Goal: Transaction & Acquisition: Purchase product/service

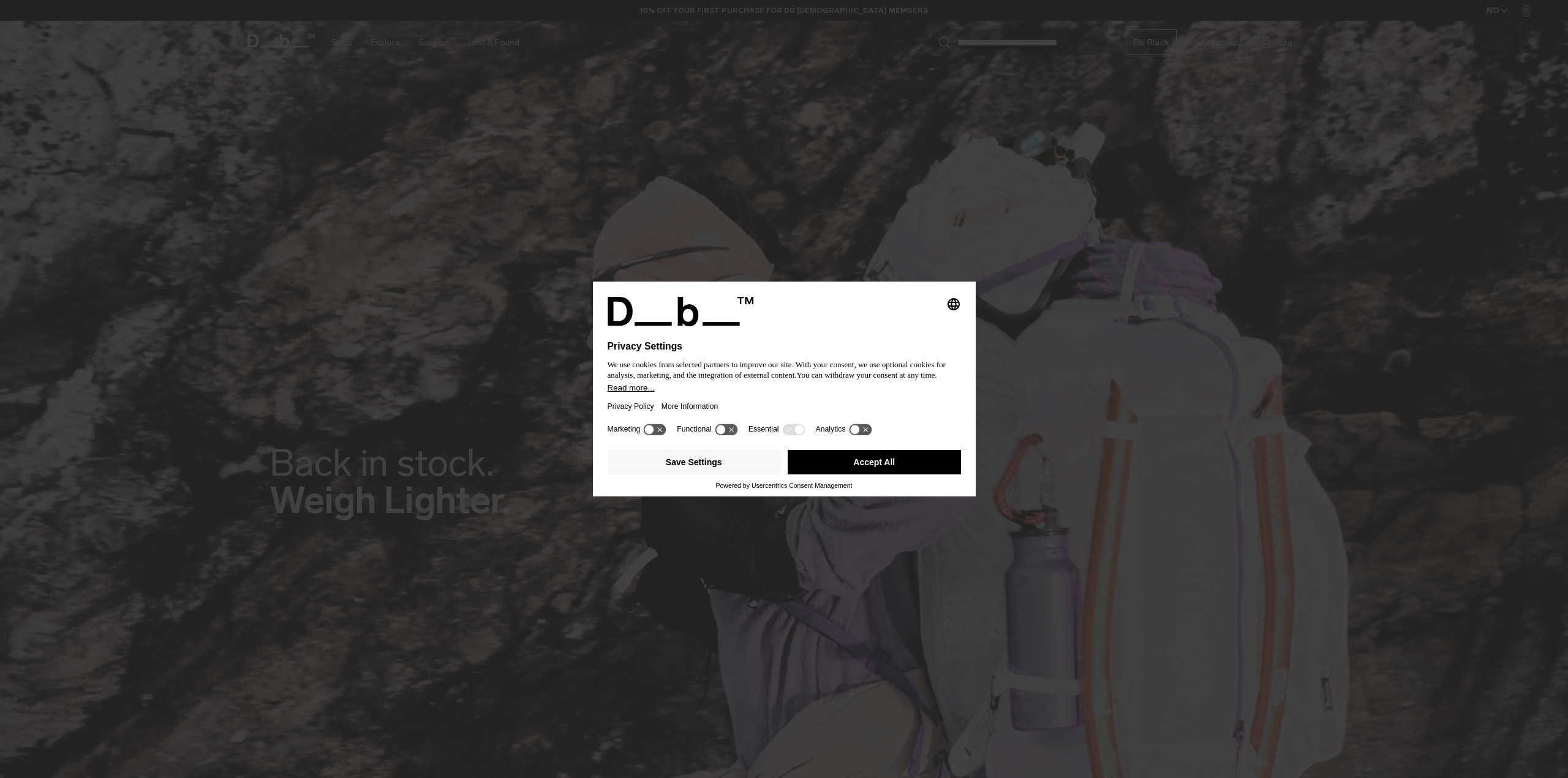
click at [840, 469] on button "Accept All" at bounding box center [874, 462] width 173 height 24
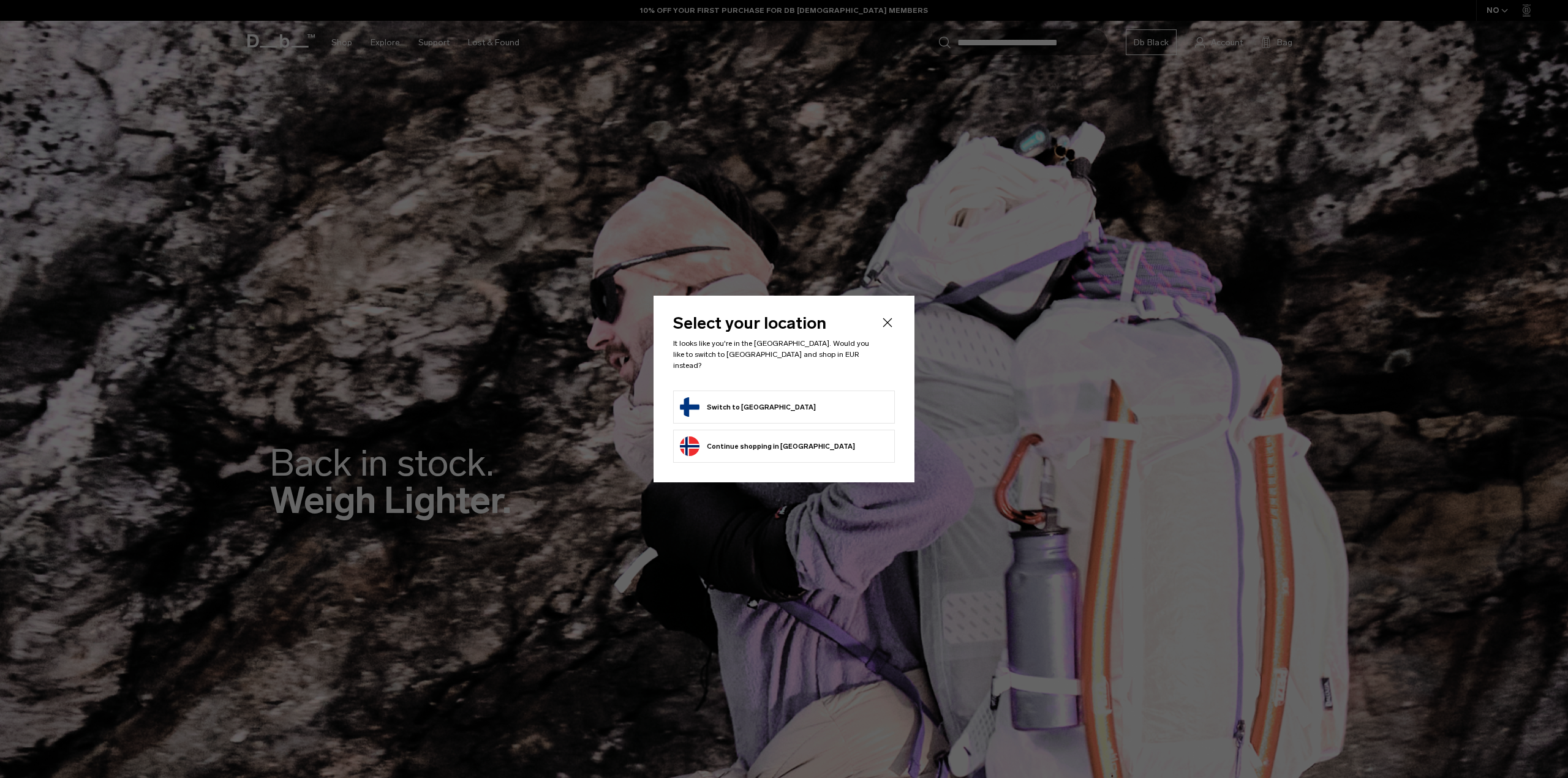
click at [767, 397] on form "Switch to Finland" at bounding box center [784, 407] width 208 height 20
click at [738, 399] on button "Switch to Finland" at bounding box center [748, 407] width 136 height 20
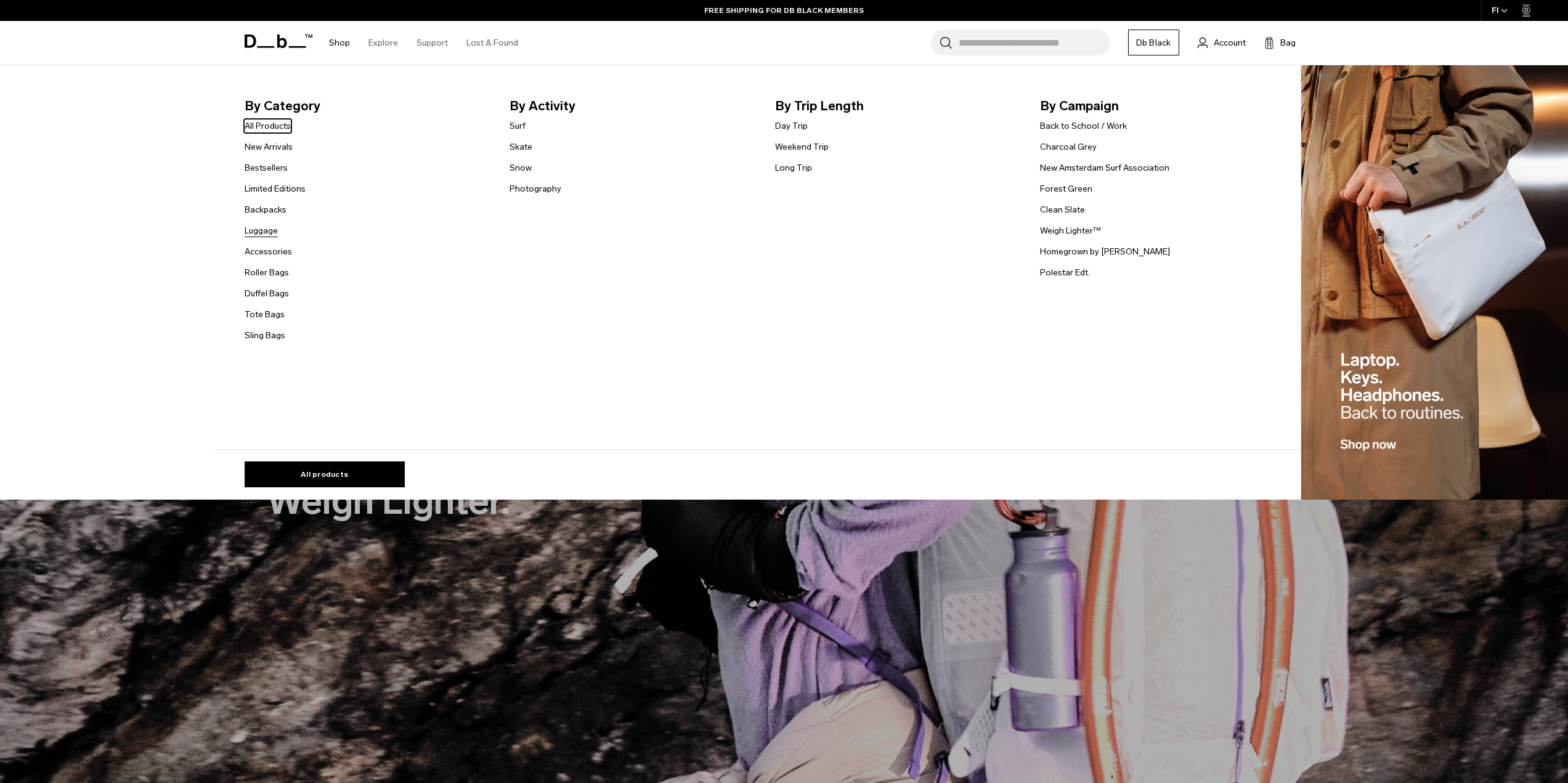
click at [269, 229] on link "Luggage" at bounding box center [261, 230] width 33 height 13
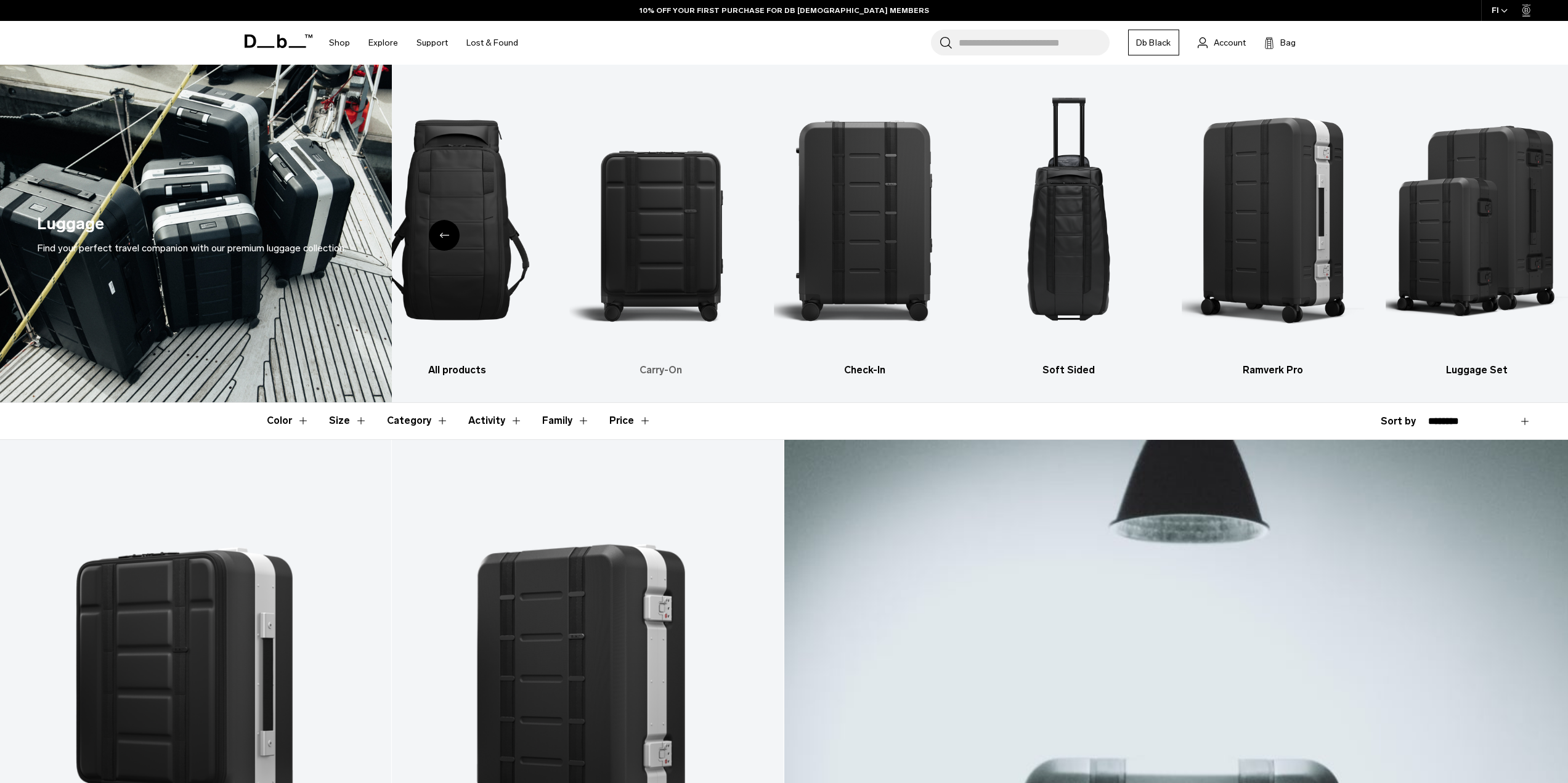
click at [676, 284] on img "2 / 6" at bounding box center [660, 220] width 182 height 273
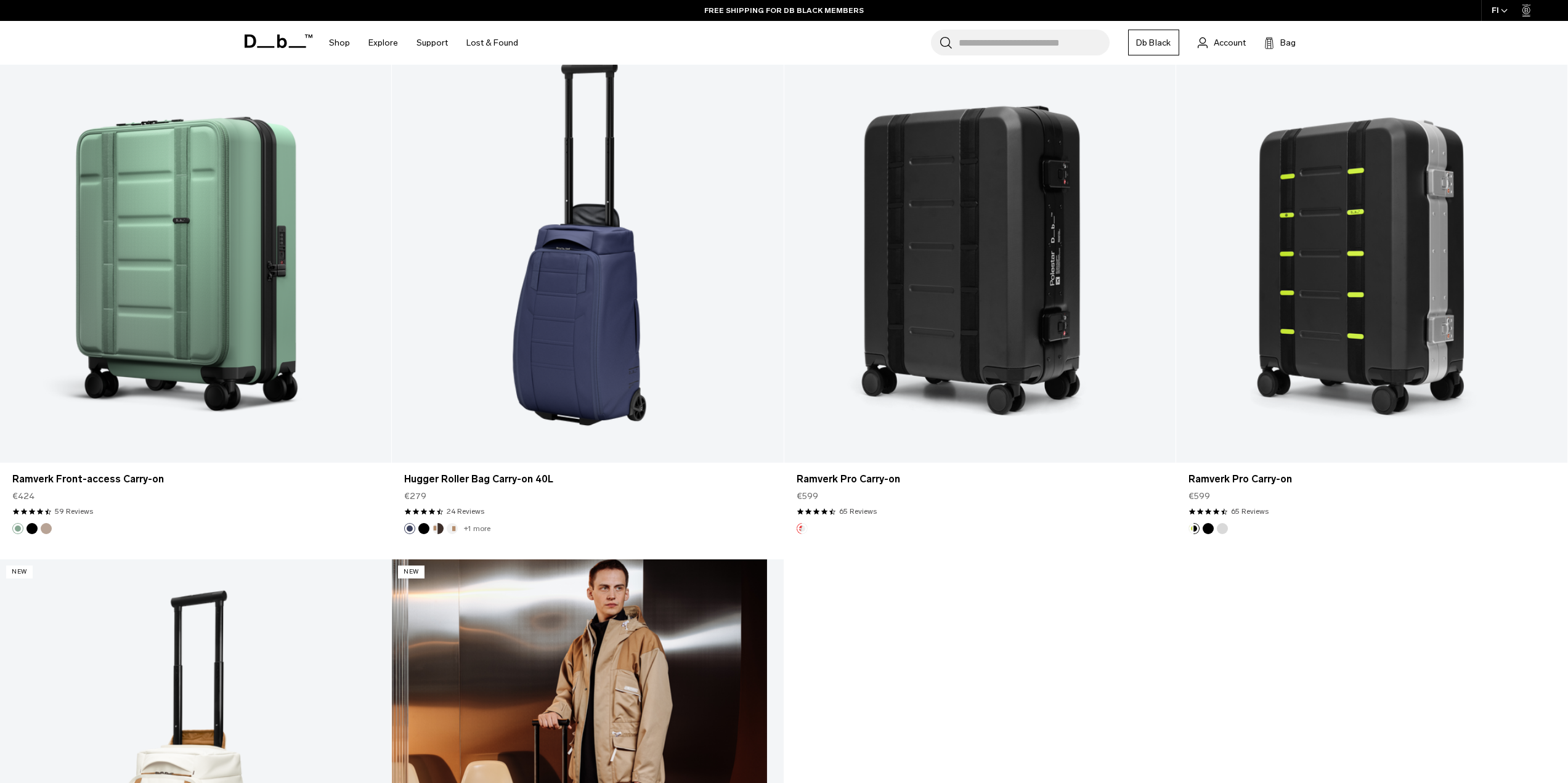
scroll to position [2034, 0]
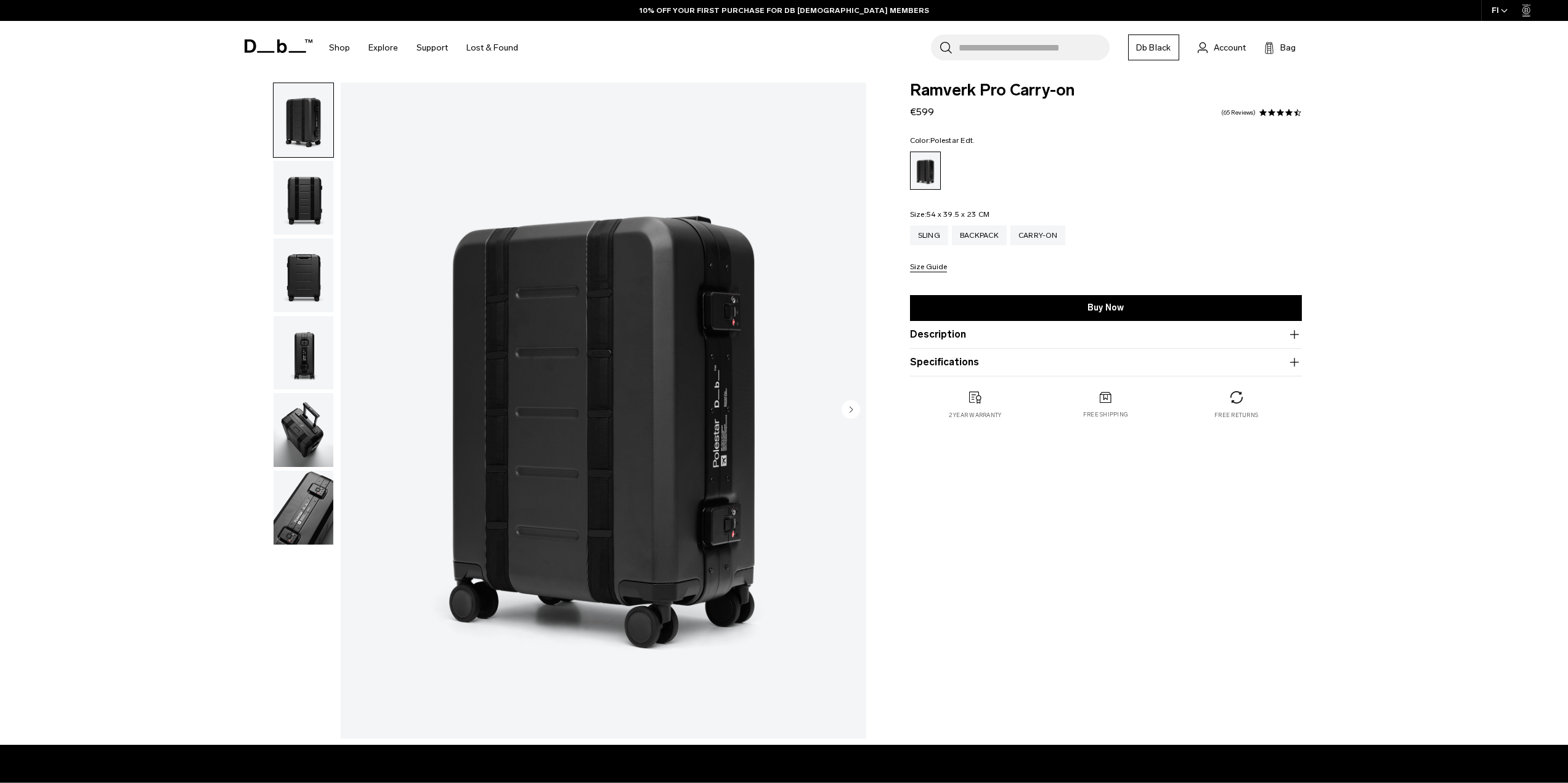
click at [858, 411] on circle "Next slide" at bounding box center [850, 409] width 18 height 18
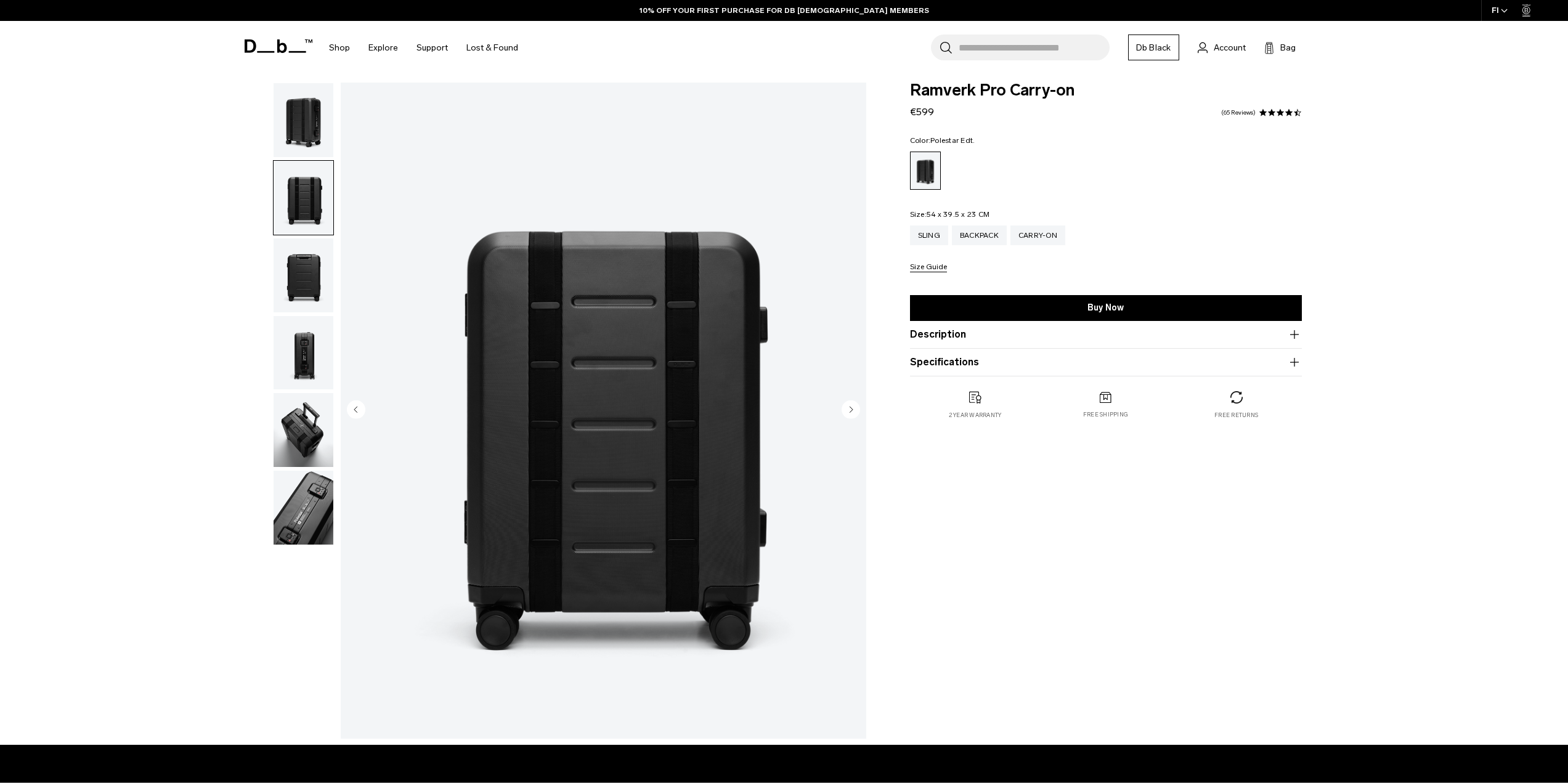
click at [858, 409] on circle "Next slide" at bounding box center [850, 409] width 18 height 18
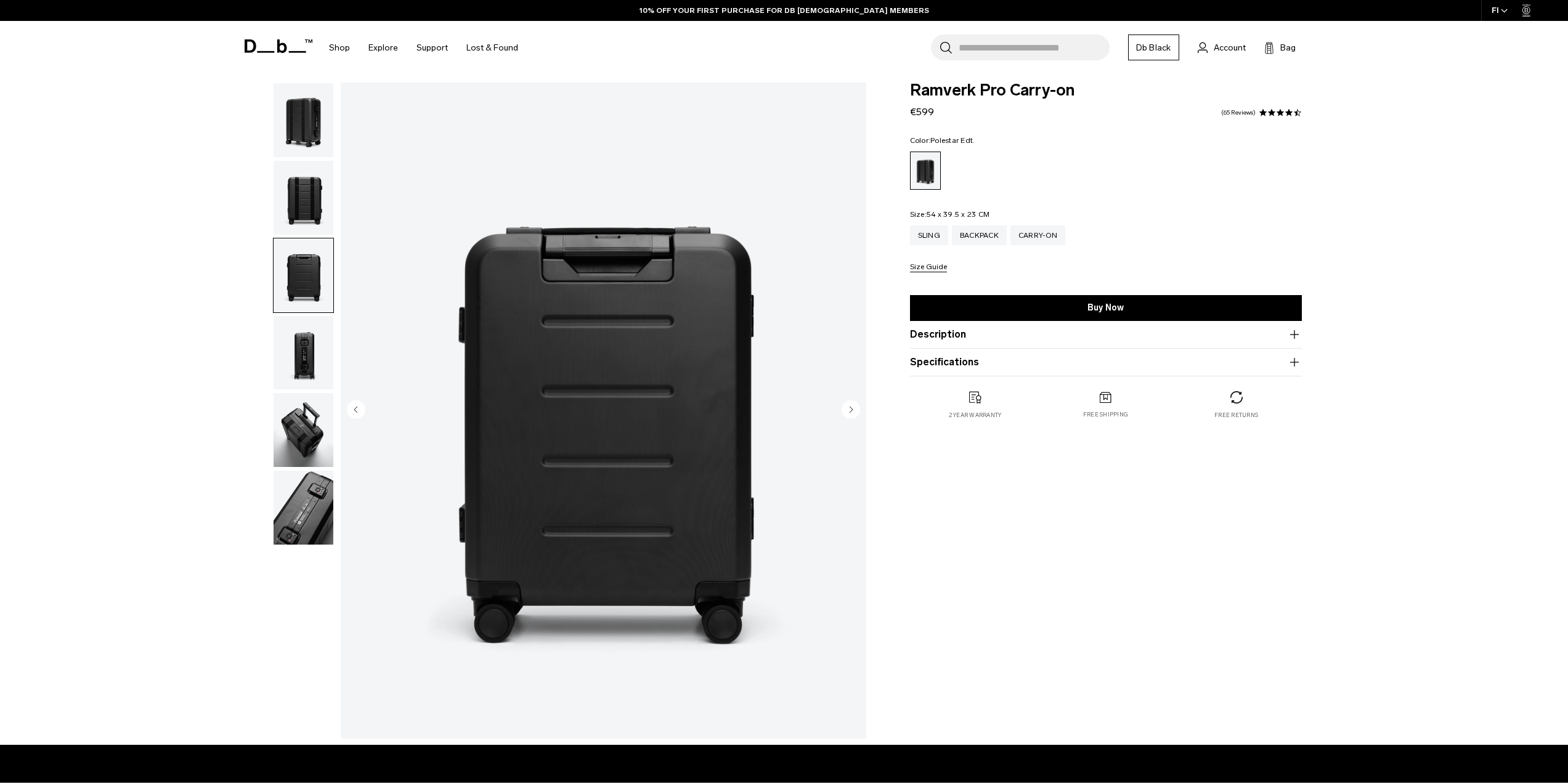
click at [856, 409] on circle "Next slide" at bounding box center [850, 409] width 18 height 18
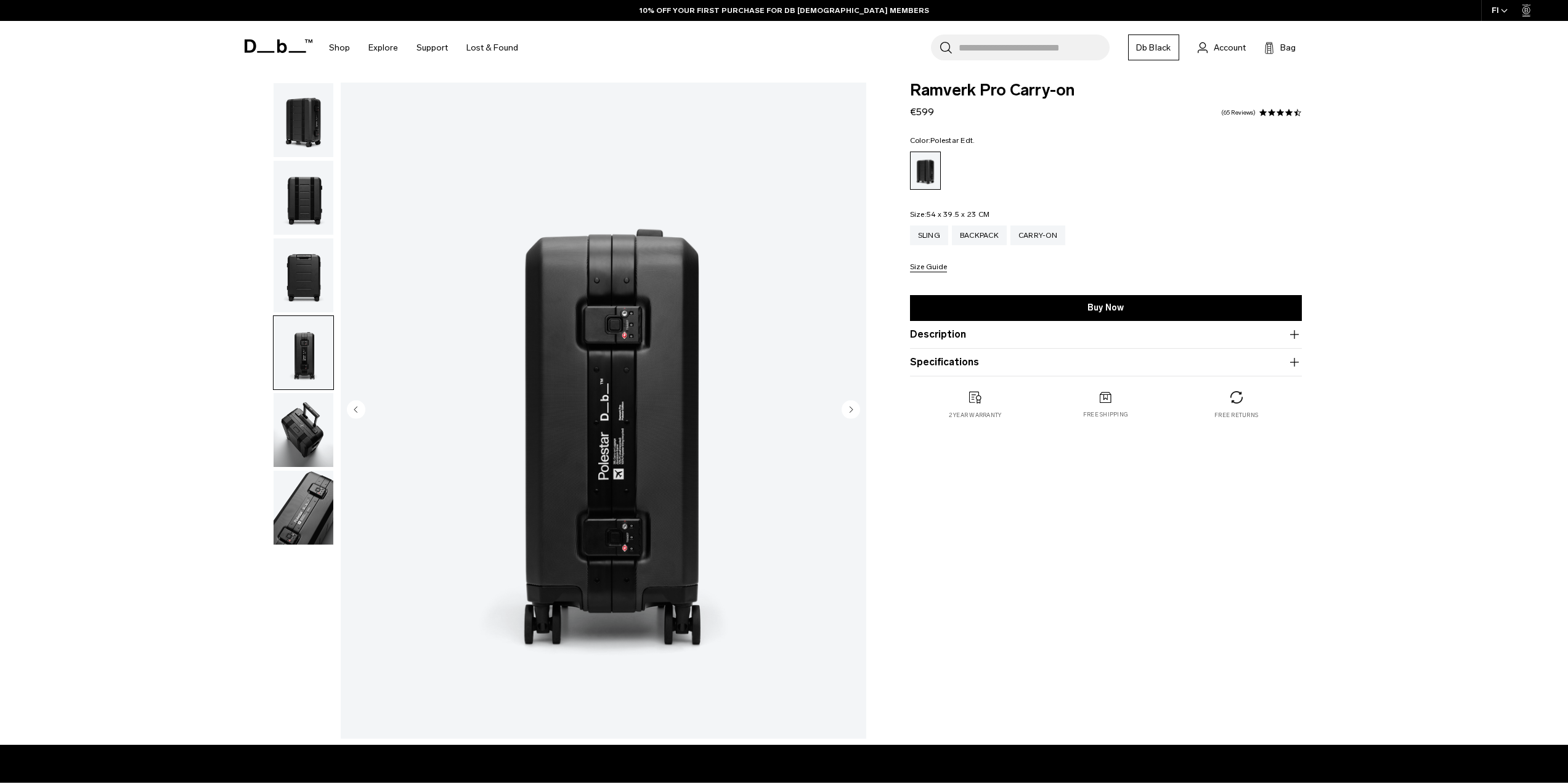
drag, startPoint x: 856, startPoint y: 409, endPoint x: 675, endPoint y: 476, distance: 193.0
click at [770, 484] on div "04 / 06" at bounding box center [603, 411] width 525 height 657
click at [647, 469] on img "4 / 6" at bounding box center [603, 411] width 525 height 657
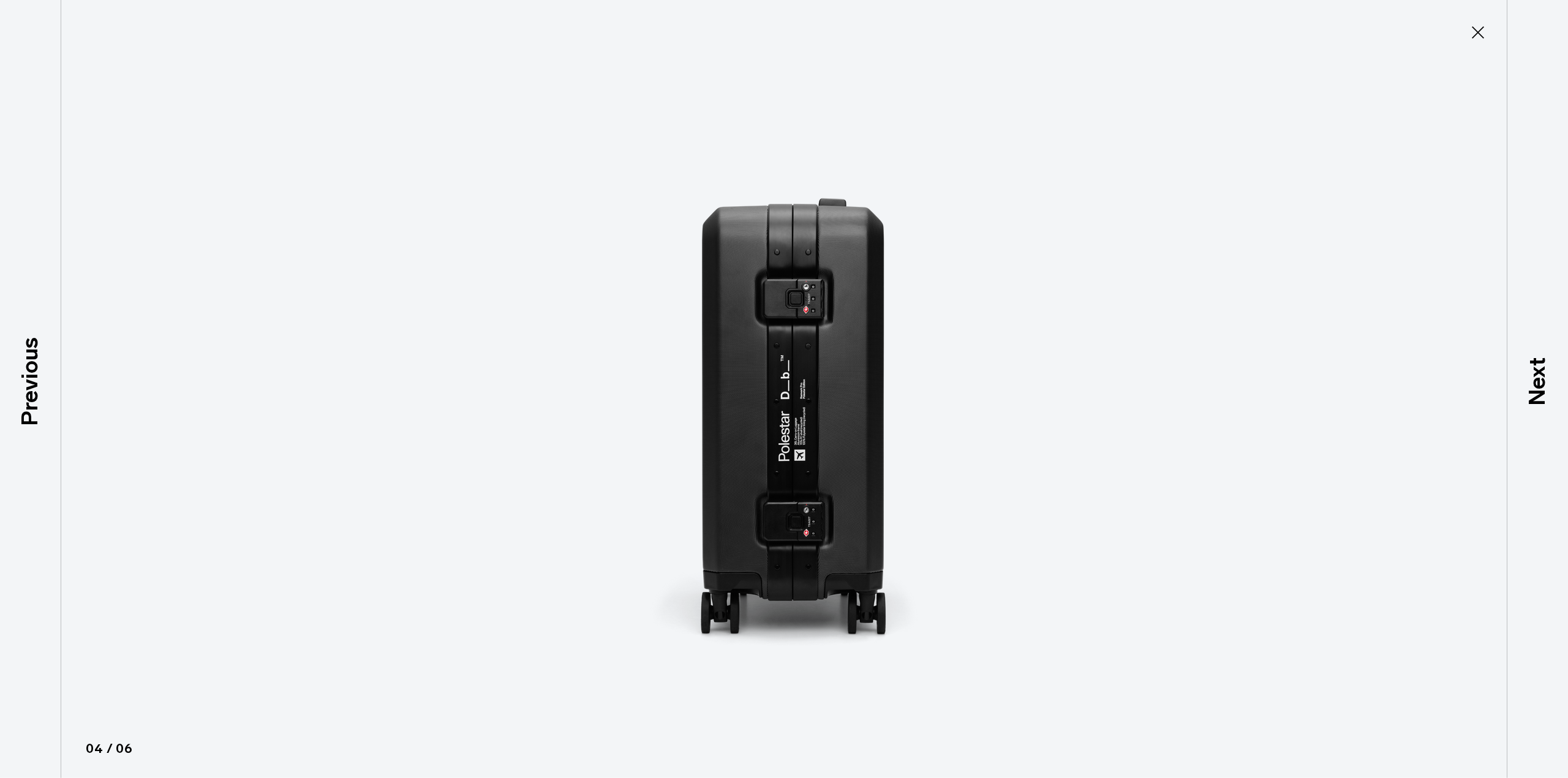
type button "Close"
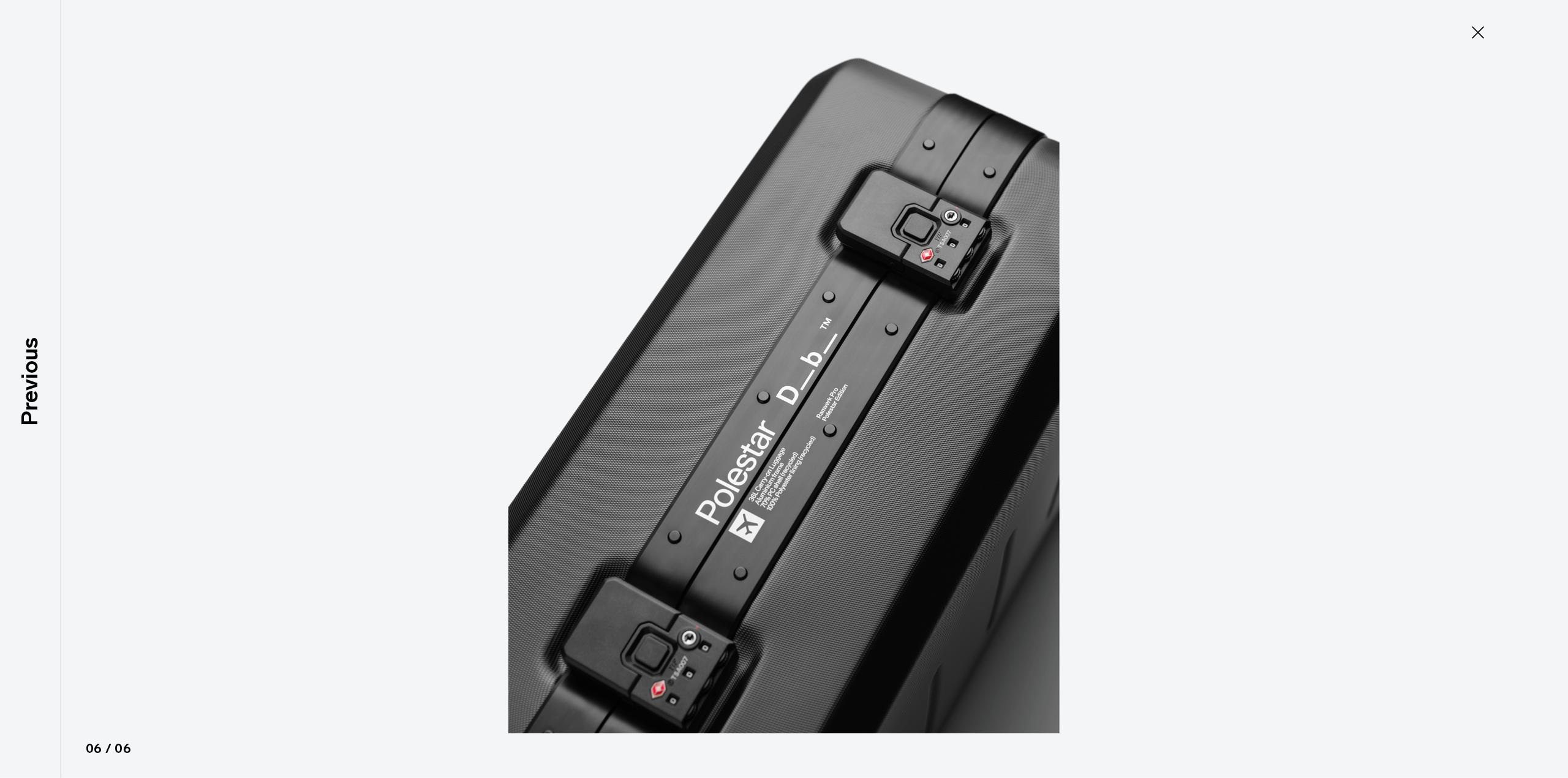
click at [1480, 29] on icon at bounding box center [1478, 33] width 12 height 12
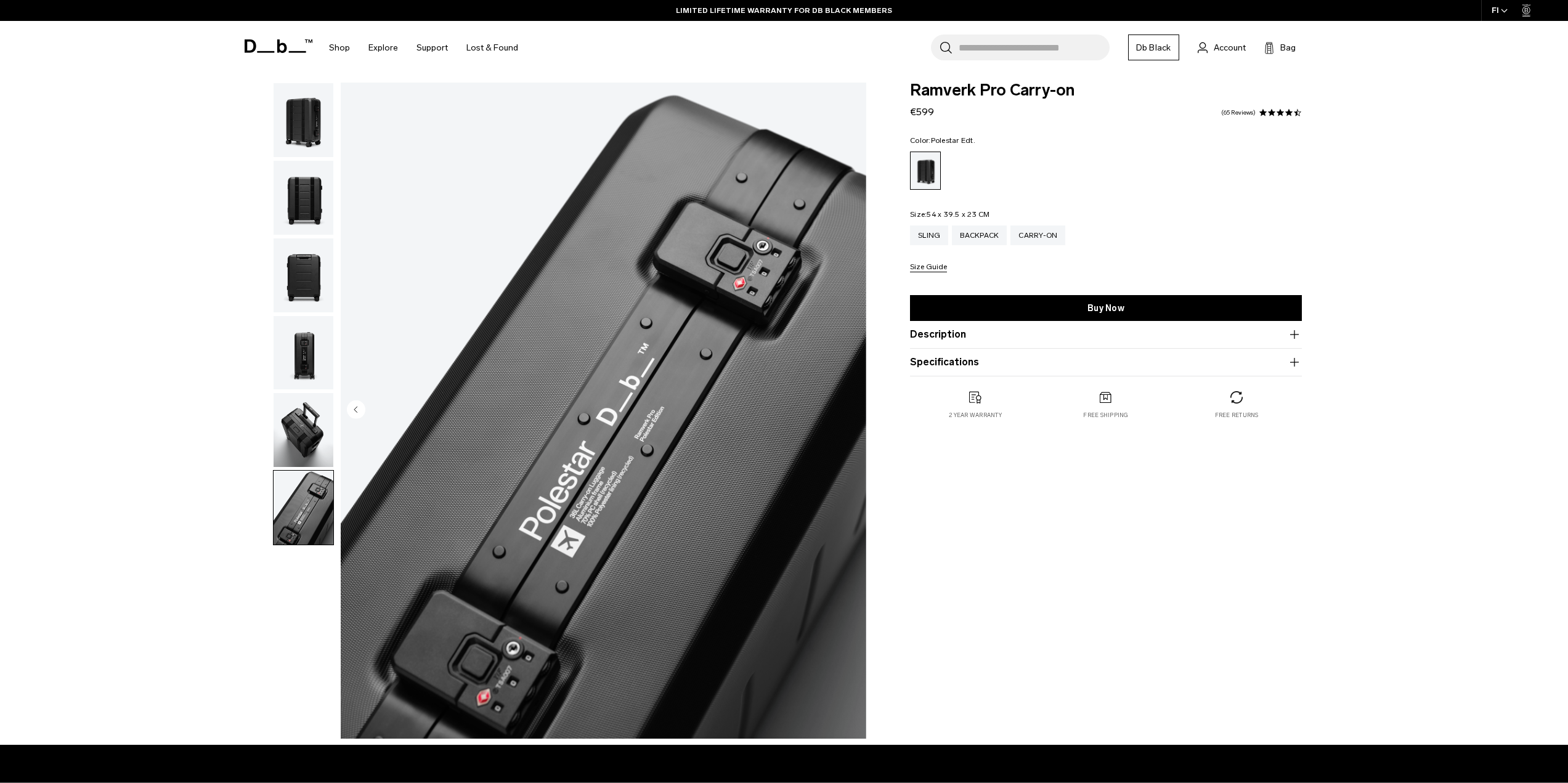
drag, startPoint x: 1084, startPoint y: 534, endPoint x: 843, endPoint y: 399, distance: 276.2
click at [1081, 532] on div "Ramverk Pro Carry-on €599 4.5 star rating 65 Reviews Color: Polestar Edt. Out o…" at bounding box center [1106, 414] width 466 height 663
click at [604, 403] on img "6 / 6" at bounding box center [603, 411] width 525 height 657
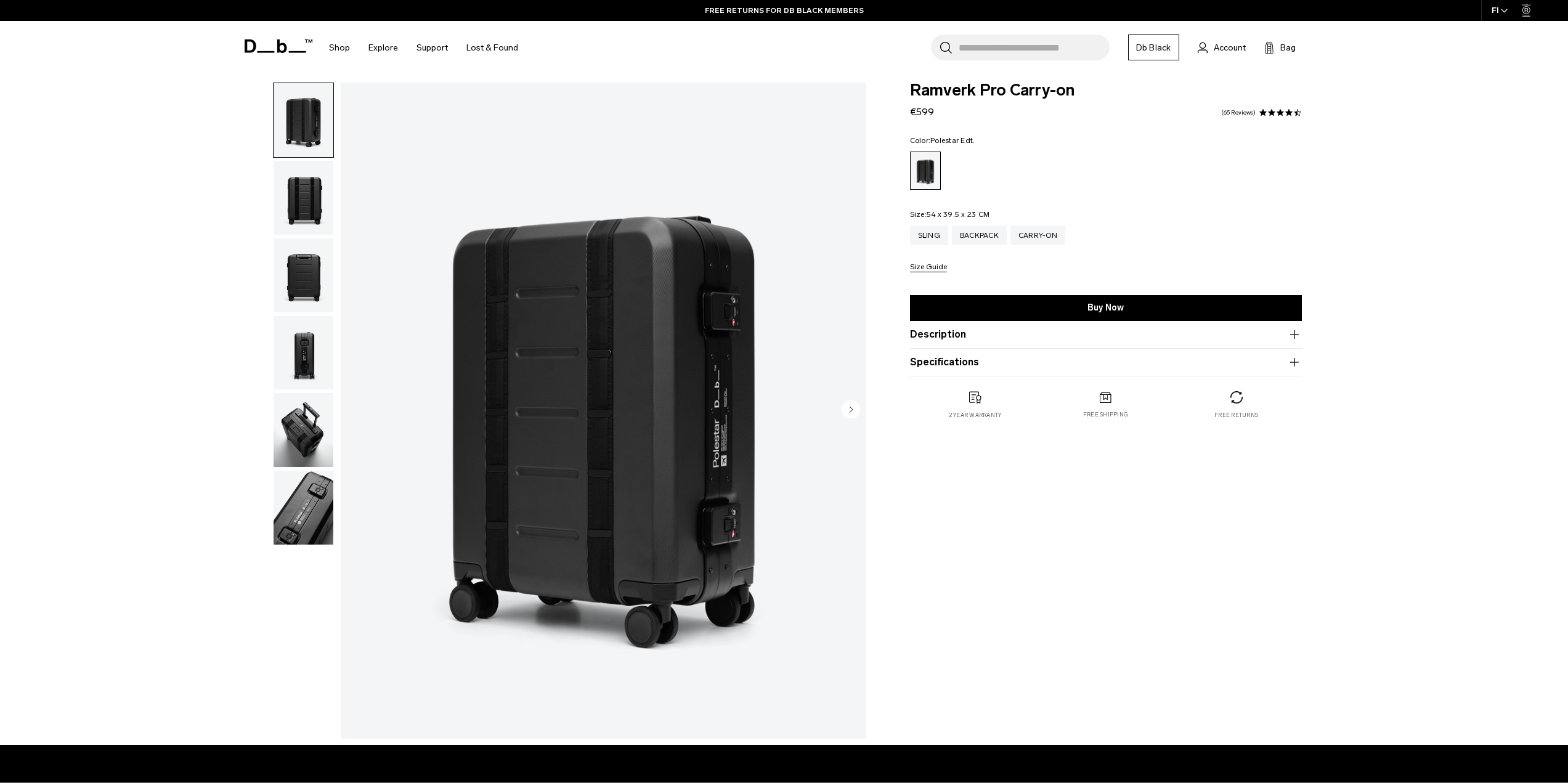
click at [832, 422] on img "1 / 6" at bounding box center [603, 411] width 525 height 657
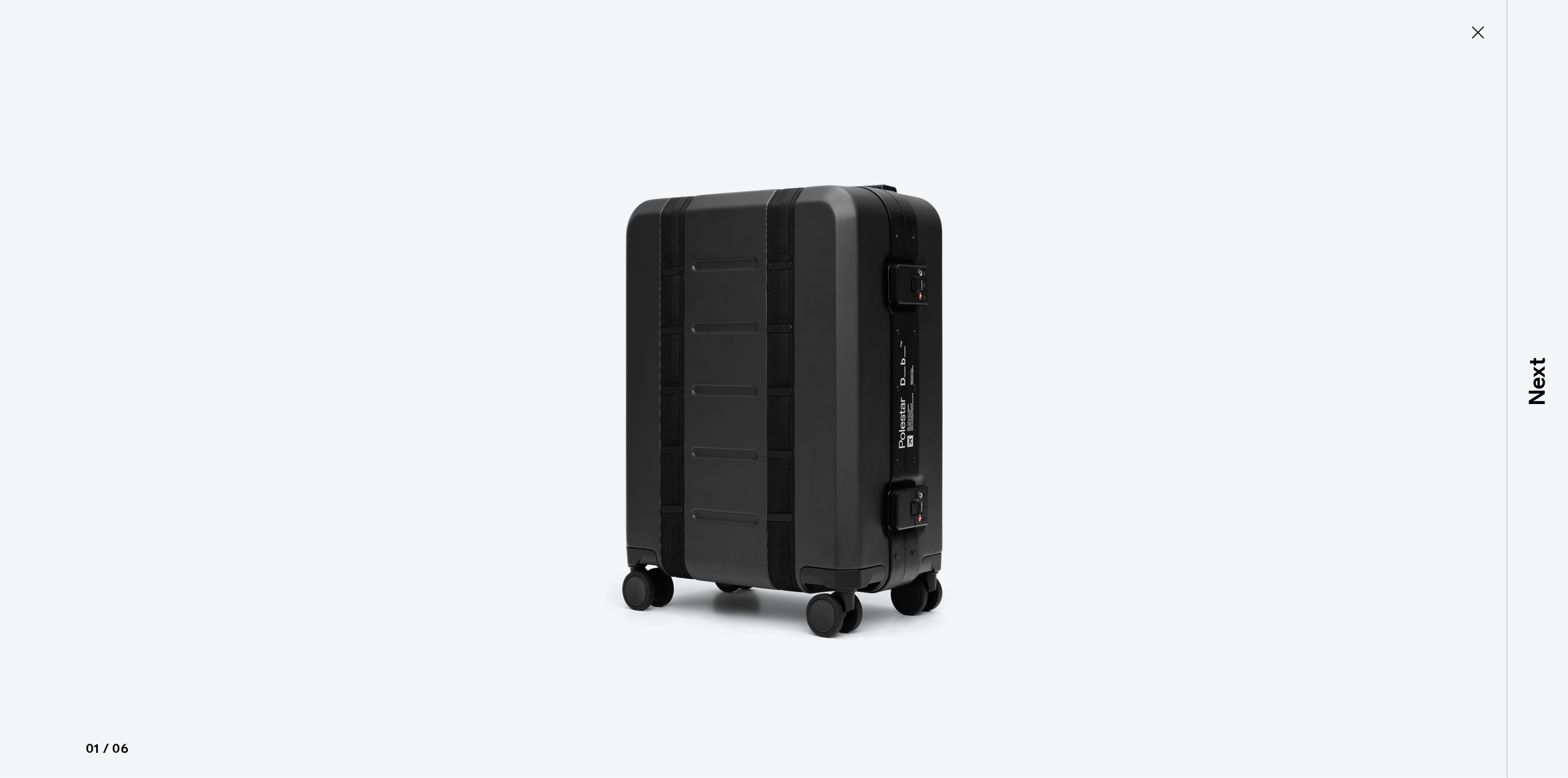
click at [838, 412] on img at bounding box center [784, 389] width 551 height 778
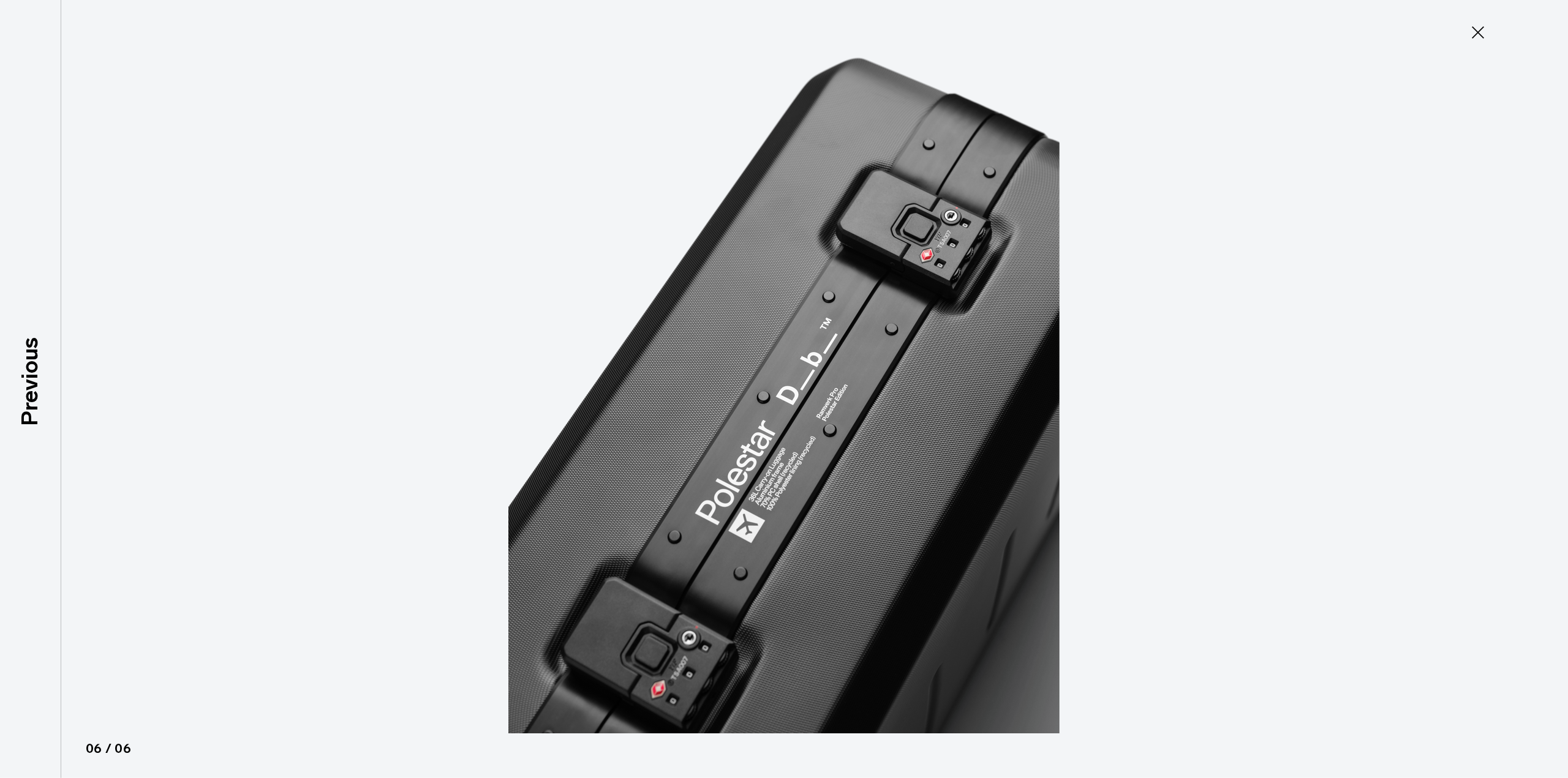
click at [1478, 37] on icon at bounding box center [1478, 32] width 20 height 20
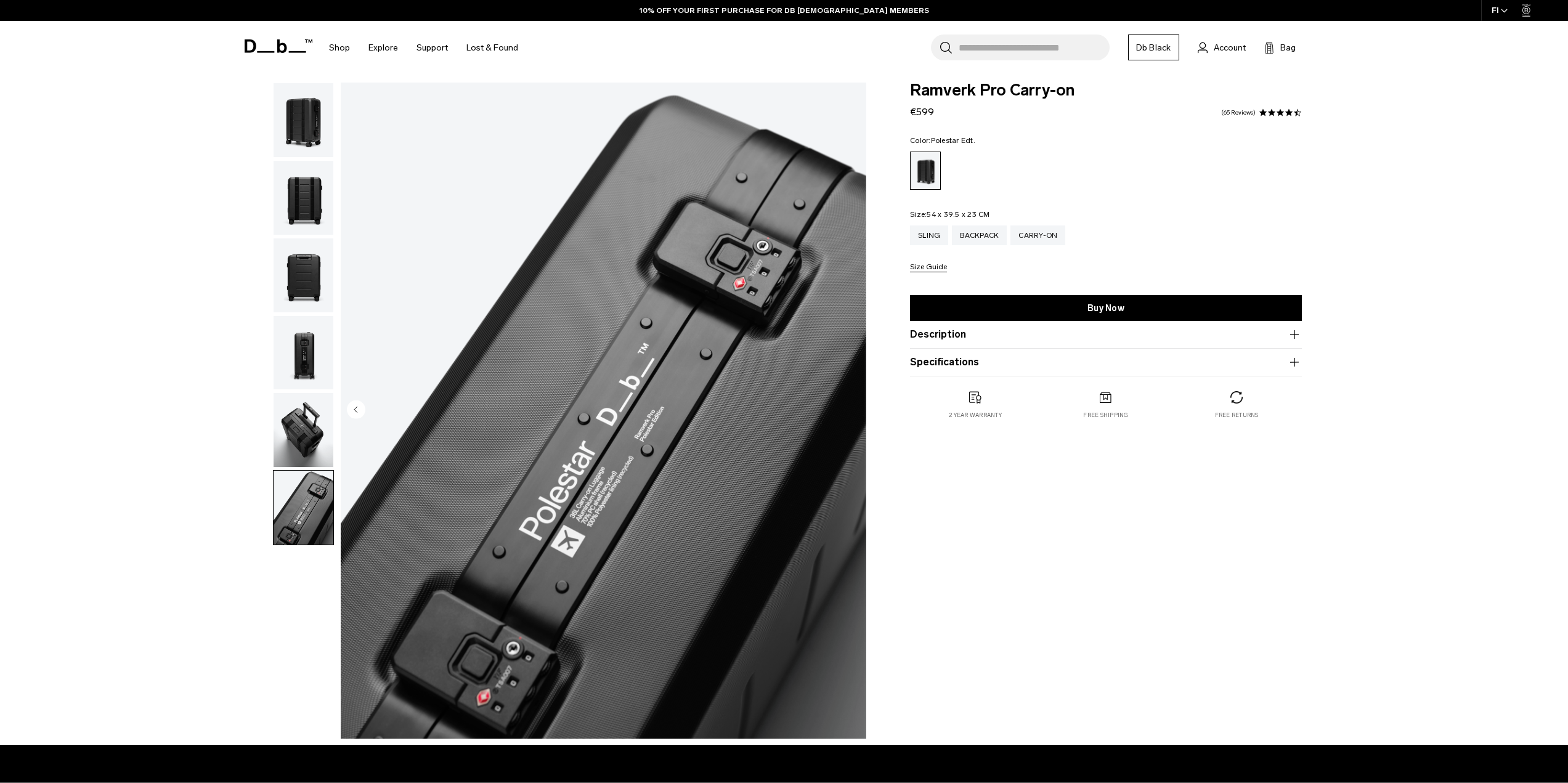
click at [1387, 292] on div "**********" at bounding box center [784, 414] width 1568 height 663
